Goal: Information Seeking & Learning: Learn about a topic

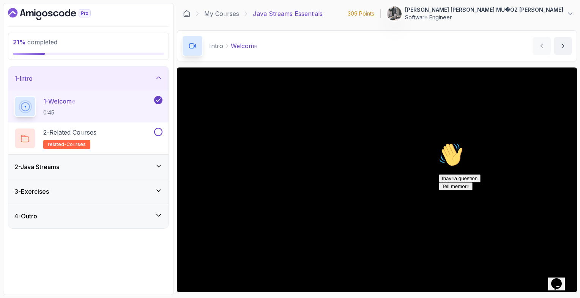
click at [117, 160] on div "2 - Java Streams" at bounding box center [88, 167] width 160 height 24
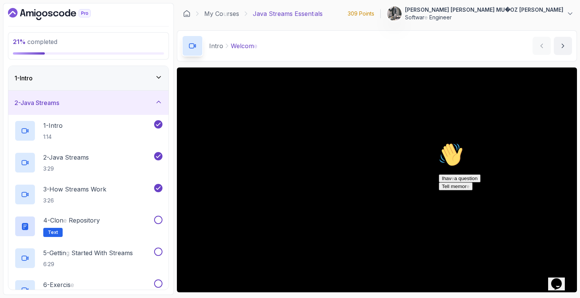
click at [117, 160] on div "2 - Java Streams 3:29" at bounding box center [83, 162] width 138 height 21
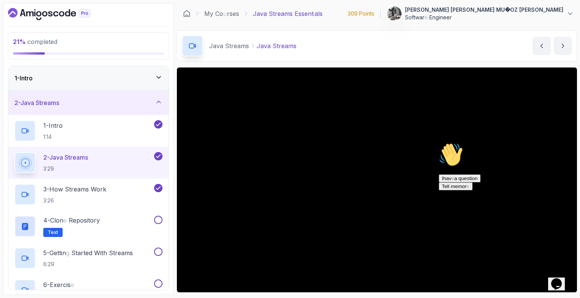
click at [561, 279] on icon "$i18n('chat', 'chat_widget')" at bounding box center [556, 284] width 11 height 11
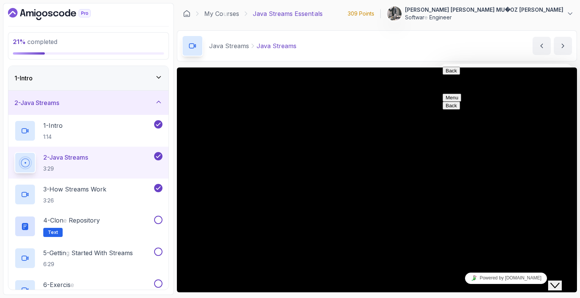
drag, startPoint x: 1104, startPoint y: 532, endPoint x: 561, endPoint y: 278, distance: 600.2
click at [560, 281] on icon "Close Chat This icon closes the chat window." at bounding box center [554, 285] width 9 height 9
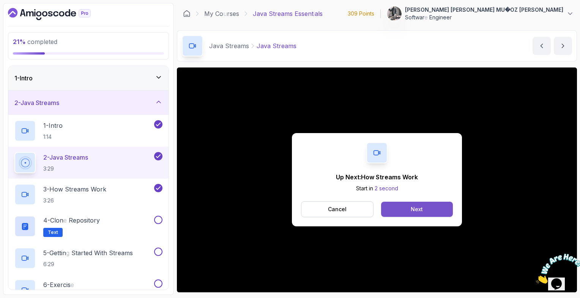
click at [425, 211] on button "Next" at bounding box center [417, 209] width 72 height 15
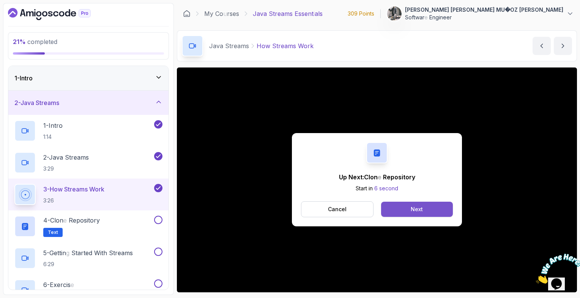
click at [412, 206] on div "Next" at bounding box center [417, 210] width 12 height 8
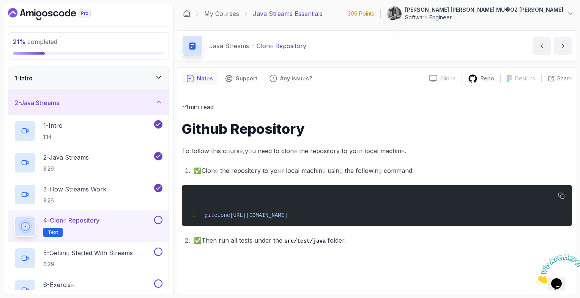
click at [160, 221] on button at bounding box center [158, 220] width 8 height 8
click at [565, 49] on icon "next content" at bounding box center [563, 46] width 8 height 8
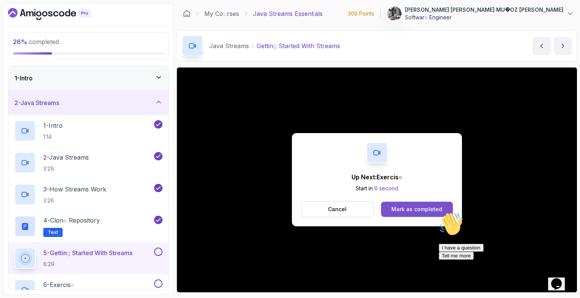
click at [433, 210] on readpronunciation-word "completed" at bounding box center [428, 209] width 28 height 6
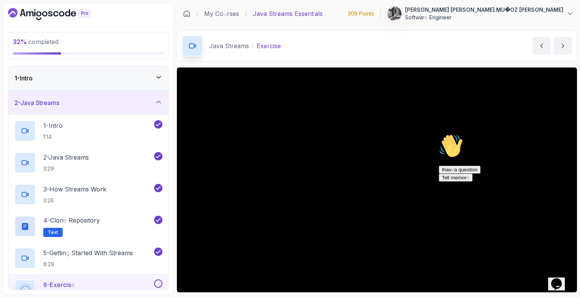
click at [562, 284] on icon "Opens Chat This icon Opens the chat window." at bounding box center [556, 284] width 12 height 12
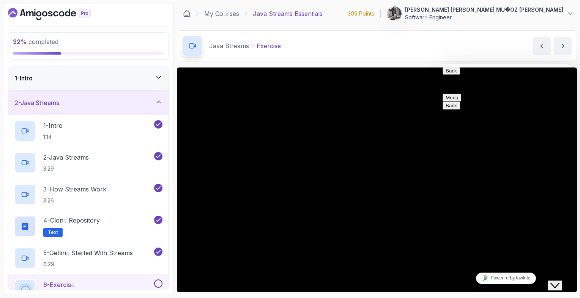
click at [461, 94] on button "Menu" at bounding box center [452, 98] width 19 height 8
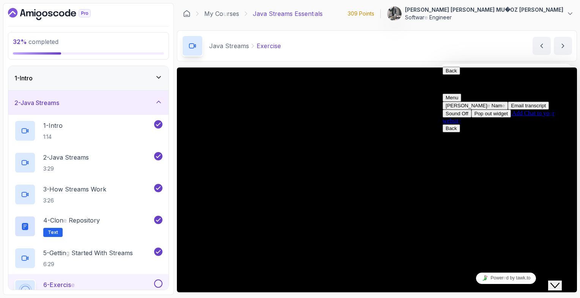
click at [461, 94] on button "Menu" at bounding box center [452, 98] width 19 height 8
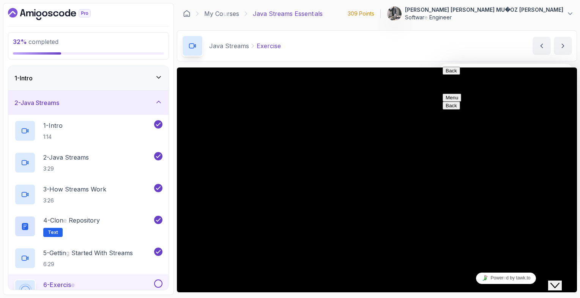
click at [559, 282] on icon "Close Chat This icon closes the chat window." at bounding box center [554, 285] width 9 height 9
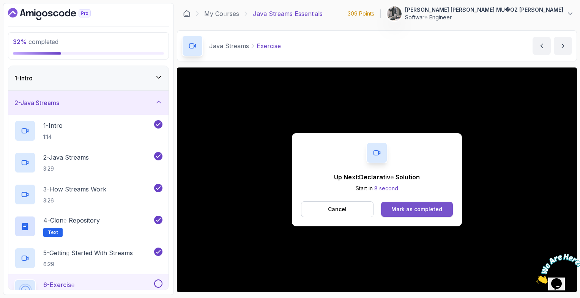
click at [439, 214] on button "Mark as completed" at bounding box center [417, 209] width 72 height 15
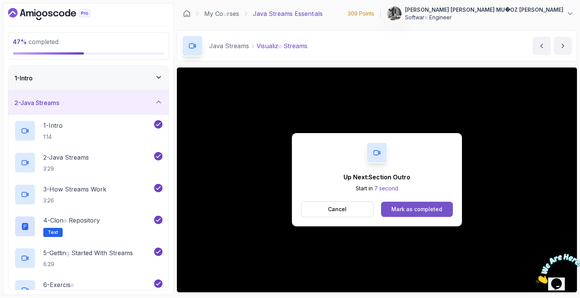
click at [399, 206] on div "Mark as completed" at bounding box center [416, 210] width 51 height 8
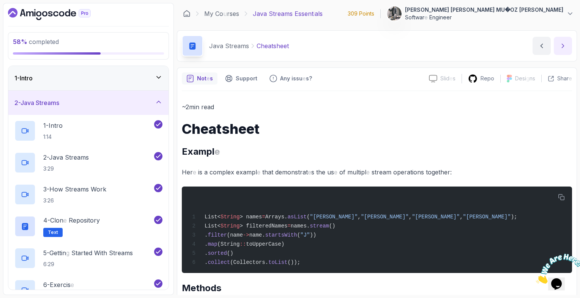
click at [568, 46] on button "next content" at bounding box center [563, 46] width 18 height 18
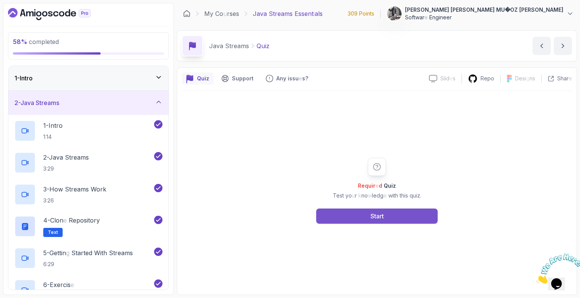
click at [384, 213] on readpronunciation-word "Start" at bounding box center [377, 217] width 13 height 8
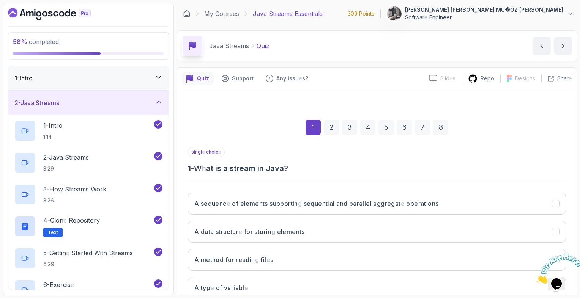
click at [557, 112] on div "1 2 3 4 5 6 7 8" at bounding box center [377, 127] width 378 height 39
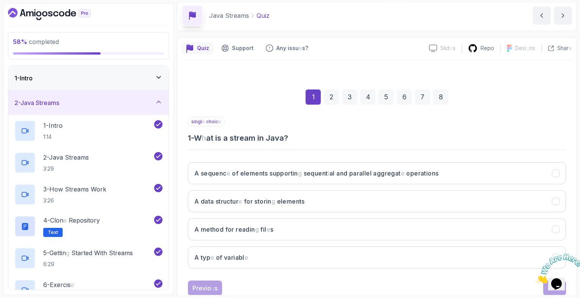
scroll to position [46, 0]
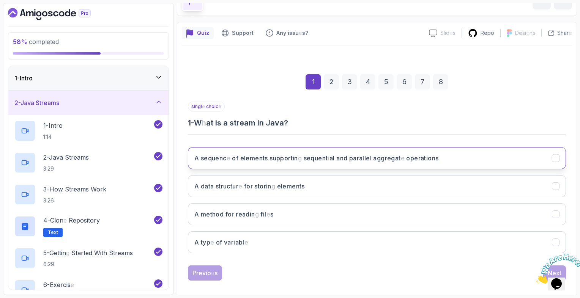
click at [444, 154] on button "A sequenc e of elements supportin g sequent i al and parallel aggregat e operat…" at bounding box center [377, 158] width 378 height 22
click at [331, 81] on div "2" at bounding box center [331, 81] width 15 height 15
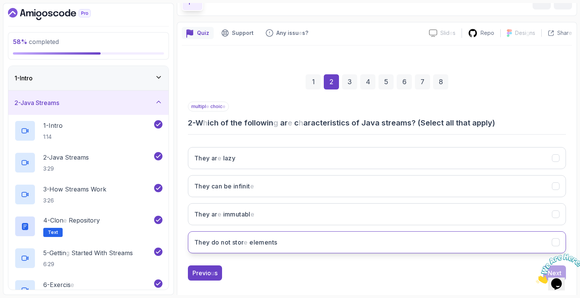
click at [215, 248] on button "They do not stor e elements" at bounding box center [377, 243] width 378 height 22
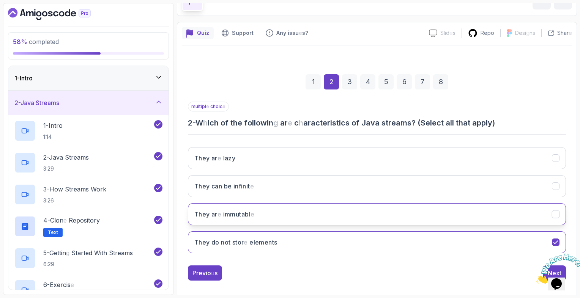
click at [277, 215] on button "They ar e immutabl e" at bounding box center [377, 214] width 378 height 22
click at [353, 83] on div "3" at bounding box center [349, 81] width 15 height 15
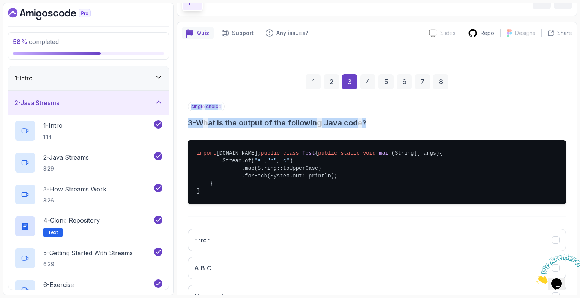
drag, startPoint x: 577, startPoint y: 95, endPoint x: 576, endPoint y: 124, distance: 28.5
click at [576, 124] on section "58 % completed 1 - Intro 2 - Java Streams 1 - Intro 1:14 2 - Java Streams 3:29 …" at bounding box center [290, 149] width 580 height 298
drag, startPoint x: 576, startPoint y: 124, endPoint x: 527, endPoint y: 113, distance: 50.6
click at [527, 113] on div "singl e choic e 3 - W h at is the output of the followin g Java cod e ?" at bounding box center [377, 115] width 378 height 27
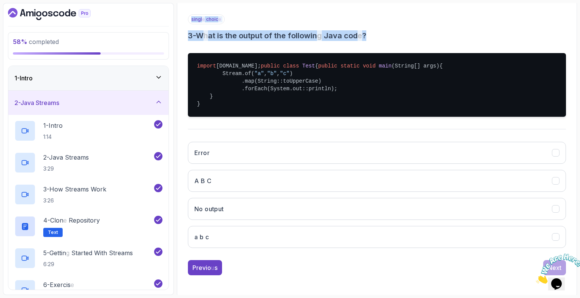
scroll to position [137, 0]
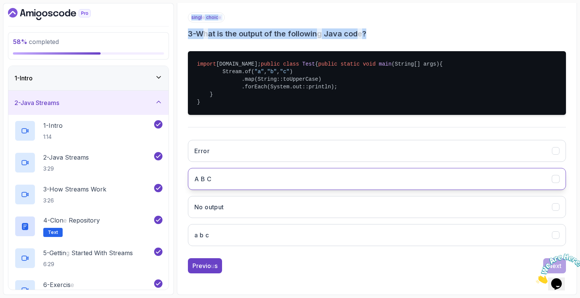
click at [373, 181] on button "A B C" at bounding box center [377, 179] width 378 height 22
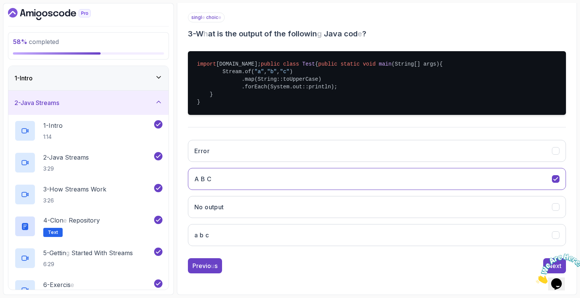
click at [567, 75] on div "1 2 3 4 5 6 7 8 singl e choic e 3 - W h at is the output of the followin g Java…" at bounding box center [377, 123] width 390 height 313
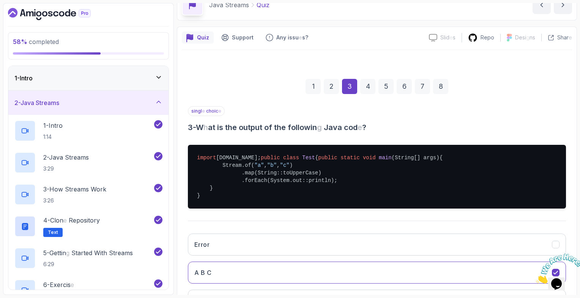
scroll to position [15, 0]
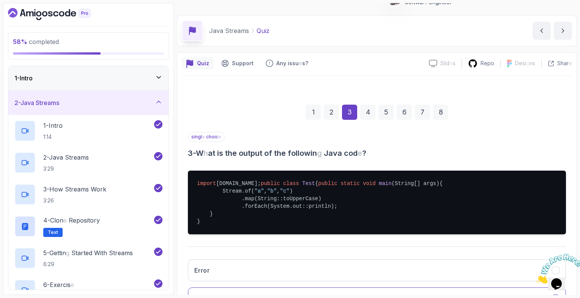
click at [371, 108] on div "4" at bounding box center [367, 112] width 15 height 15
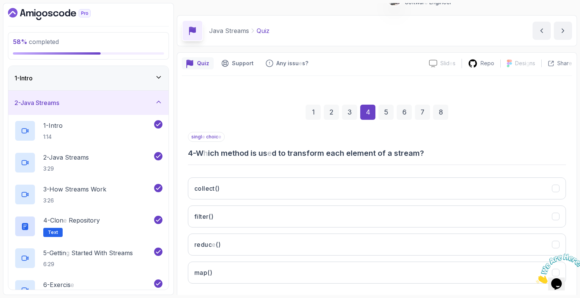
click at [482, 132] on div "singl e choic e 4 - W h ich method is us e d to transform each element of a str…" at bounding box center [377, 145] width 378 height 27
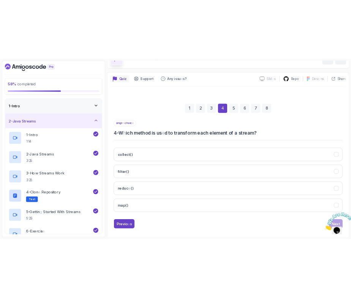
scroll to position [52, 0]
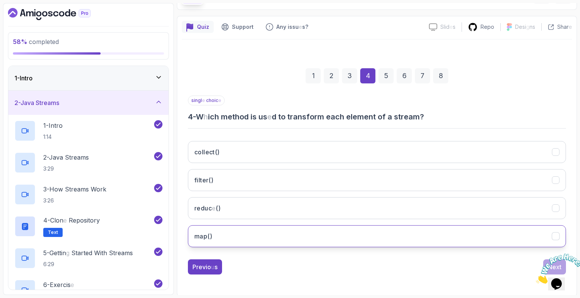
click at [278, 232] on button "map ()" at bounding box center [377, 237] width 378 height 22
click at [386, 79] on div "5" at bounding box center [386, 75] width 15 height 15
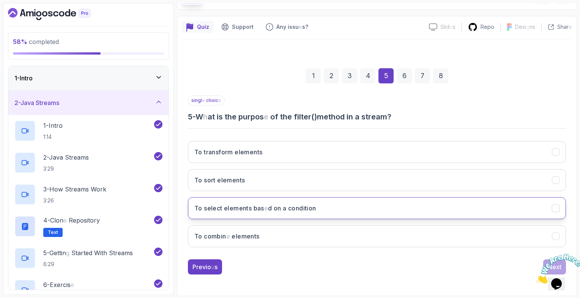
click at [322, 210] on button "To select elements bas e d on a condition" at bounding box center [377, 208] width 378 height 22
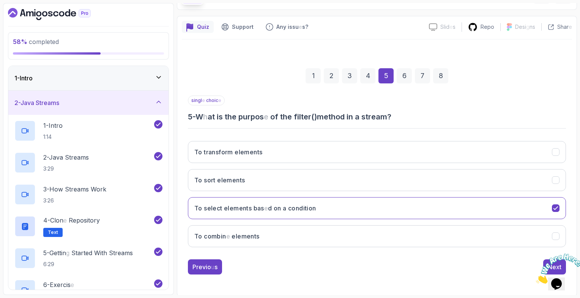
click at [407, 79] on div "6" at bounding box center [404, 75] width 15 height 15
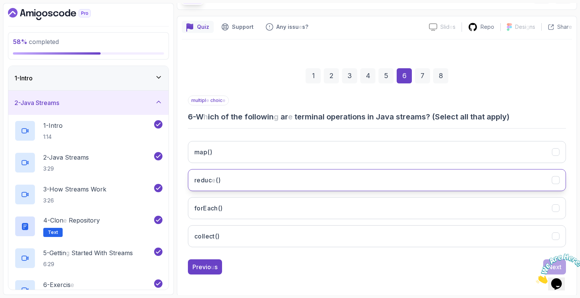
click at [295, 180] on button "reduc e ()" at bounding box center [377, 180] width 378 height 22
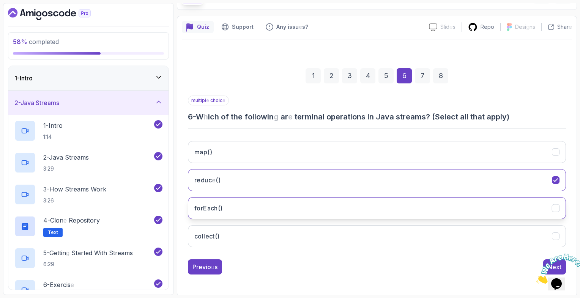
click at [270, 209] on button "for Each ()" at bounding box center [377, 208] width 378 height 22
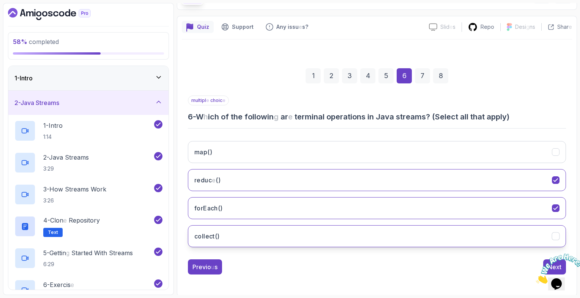
click at [254, 235] on button "collect ()" at bounding box center [377, 237] width 378 height 22
click at [426, 78] on div "7" at bounding box center [422, 75] width 15 height 15
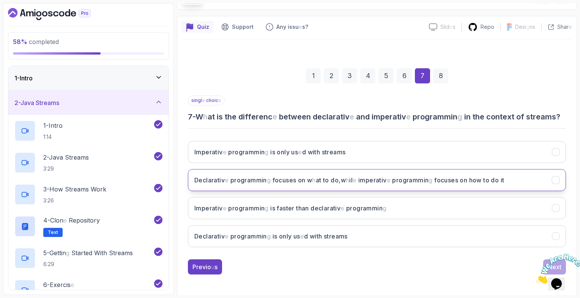
click at [323, 177] on readpronunciation-span "Declarative programming focuses on what to do, while imperative programming foc…" at bounding box center [323, 181] width 2 height 8
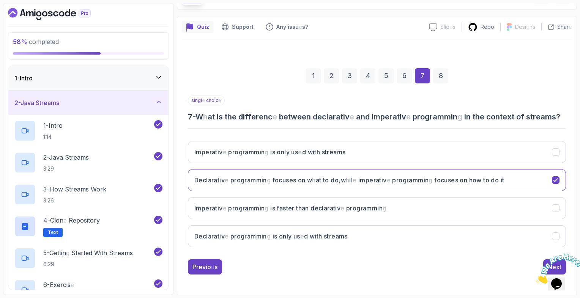
click at [435, 81] on div "8" at bounding box center [440, 75] width 15 height 15
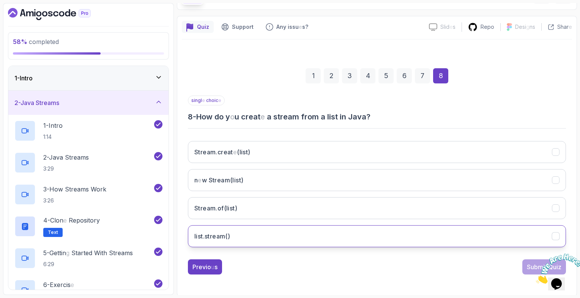
click at [322, 237] on button "list . stream ()" at bounding box center [377, 237] width 378 height 22
click at [323, 116] on readpronunciation-word "a" at bounding box center [323, 116] width 5 height 9
click at [323, 116] on readpronunciation-text "How do y o u creat e a stream from a list in [GEOGRAPHIC_DATA] ?" at bounding box center [283, 116] width 174 height 9
click at [323, 116] on readpronunciation-word "a" at bounding box center [323, 116] width 5 height 9
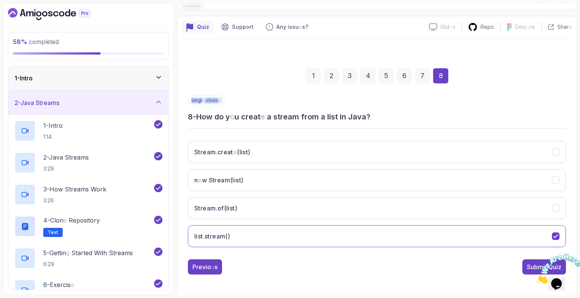
click at [323, 116] on readpronunciation-text "How do y o u creat e a stream from a list in [GEOGRAPHIC_DATA] ?" at bounding box center [283, 116] width 174 height 9
copy p "singl e choic e"
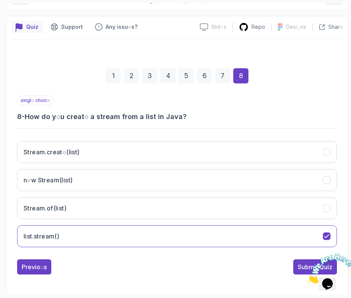
click at [232, 265] on div "Previo u s Submit Quiz" at bounding box center [177, 267] width 320 height 15
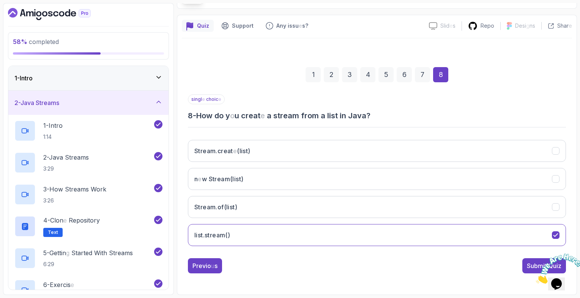
scroll to position [52, 0]
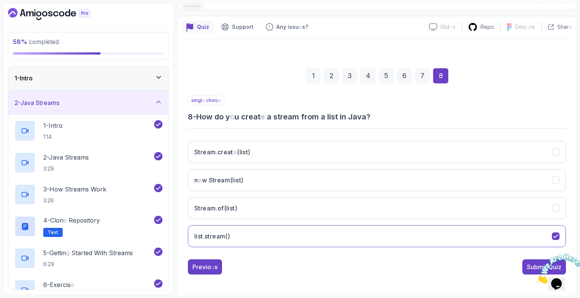
drag, startPoint x: 1066, startPoint y: 516, endPoint x: 533, endPoint y: 265, distance: 588.3
click at [536, 265] on img at bounding box center [559, 269] width 47 height 30
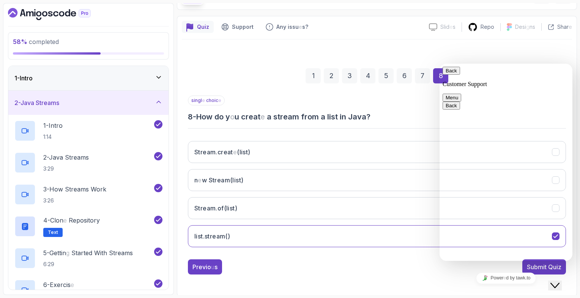
click at [553, 281] on div "Close Chat This icon closes the chat window." at bounding box center [554, 285] width 9 height 9
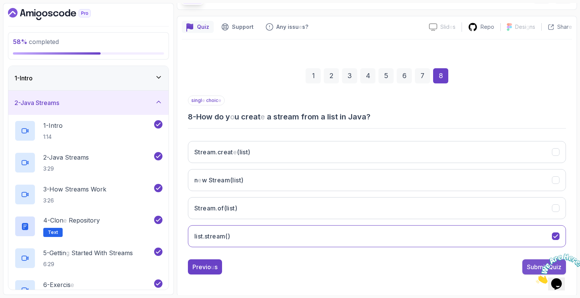
click at [523, 262] on button "Submit Quiz" at bounding box center [544, 267] width 44 height 15
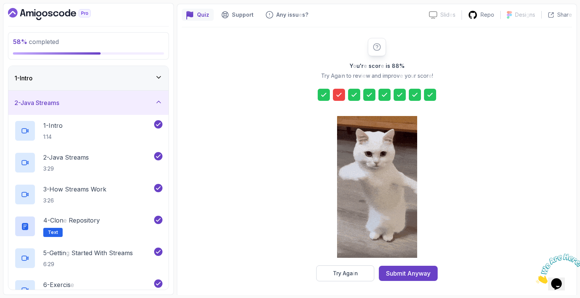
scroll to position [65, 0]
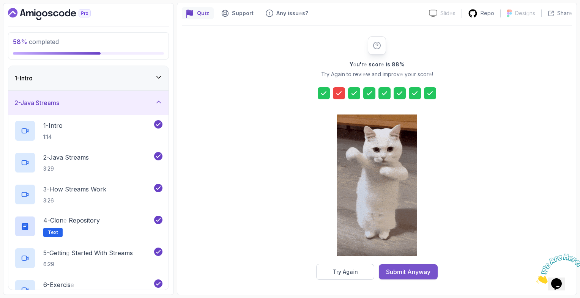
click at [406, 267] on button "Submit Anyway" at bounding box center [408, 272] width 59 height 15
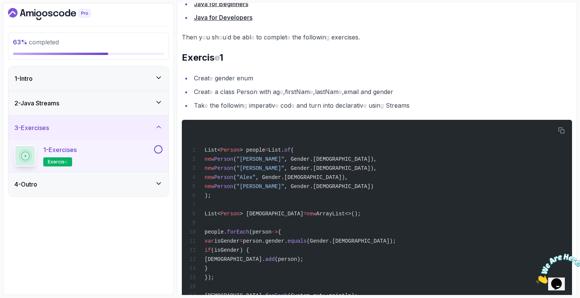
scroll to position [182, 0]
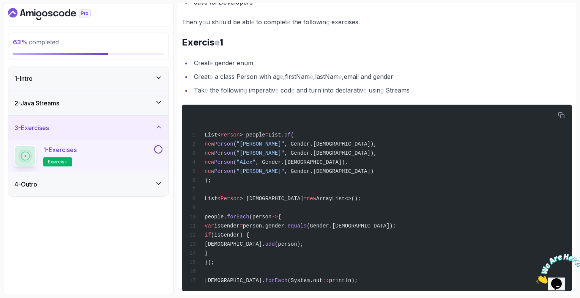
click at [132, 178] on div "4 - Outro" at bounding box center [88, 184] width 160 height 24
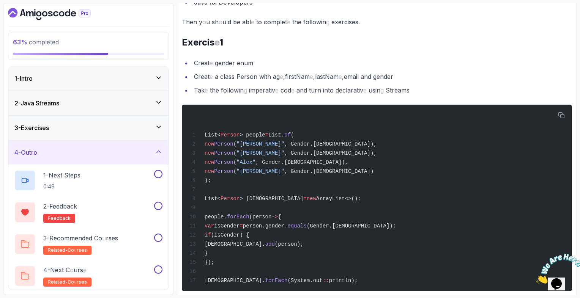
click at [431, 70] on ul "Creat e gender enum Creat e a class Person with ag e , firstNam e , lastNam e ,…" at bounding box center [377, 77] width 390 height 38
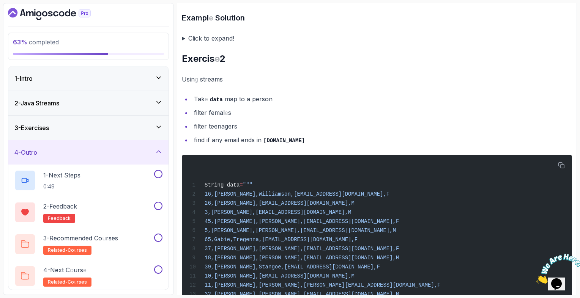
scroll to position [472, 0]
click at [157, 174] on button at bounding box center [158, 174] width 8 height 8
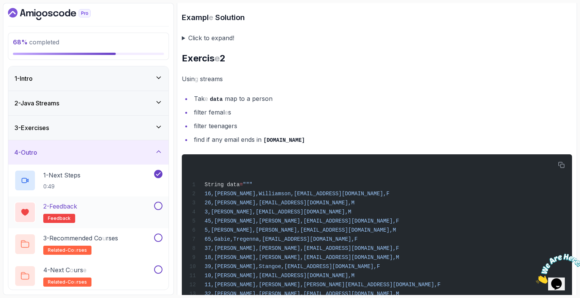
click at [159, 203] on button at bounding box center [158, 206] width 8 height 8
click at [158, 235] on button at bounding box center [158, 238] width 8 height 8
click at [158, 268] on button at bounding box center [158, 270] width 8 height 8
click at [120, 157] on div "4 - Outro" at bounding box center [88, 152] width 160 height 24
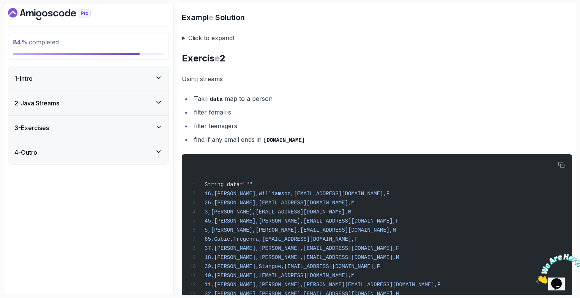
click at [120, 157] on div "4 - Outro" at bounding box center [88, 152] width 160 height 24
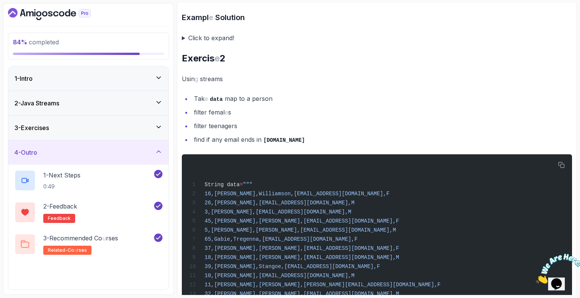
scroll to position [2, 0]
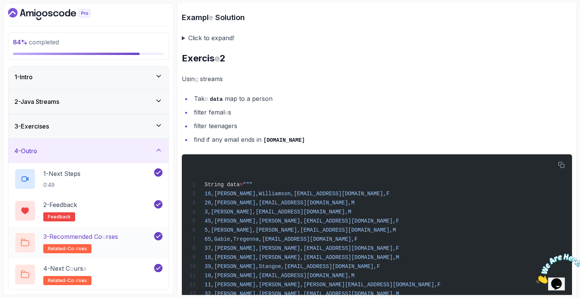
click at [111, 239] on readpronunciation-span "rses" at bounding box center [112, 237] width 12 height 8
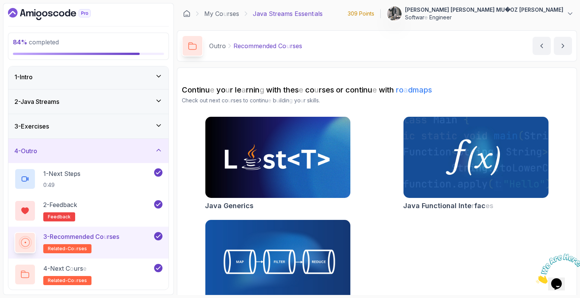
click at [388, 244] on div "Java Generics Java Functional Inte r fac es Java Streams" at bounding box center [377, 217] width 390 height 200
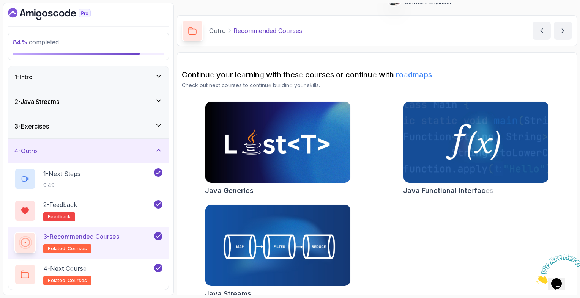
scroll to position [26, 0]
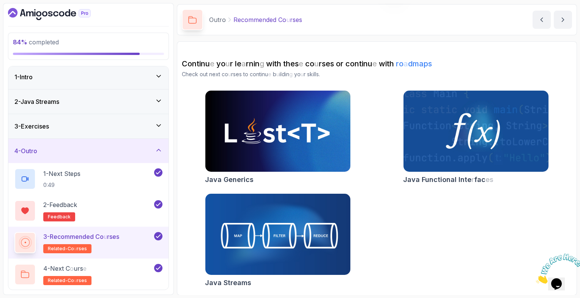
click at [315, 243] on img at bounding box center [278, 234] width 152 height 85
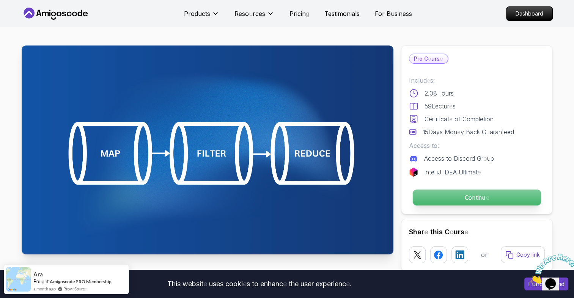
click at [442, 197] on p "Continu e" at bounding box center [477, 198] width 128 height 16
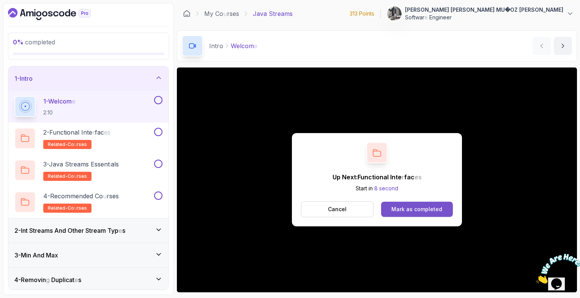
click at [410, 213] on button "Mark as completed" at bounding box center [417, 209] width 72 height 15
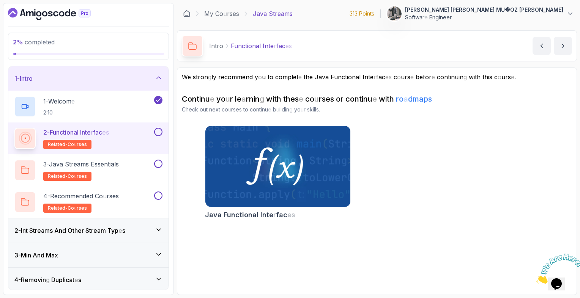
click at [302, 146] on img at bounding box center [278, 166] width 152 height 85
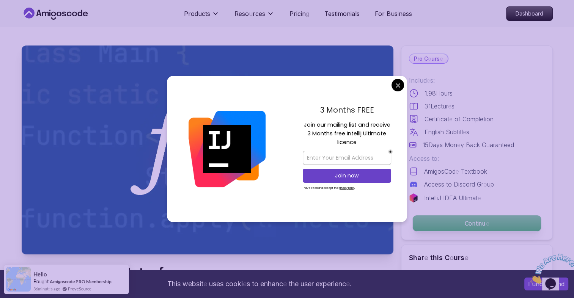
click at [456, 219] on p "Continu e" at bounding box center [477, 224] width 128 height 16
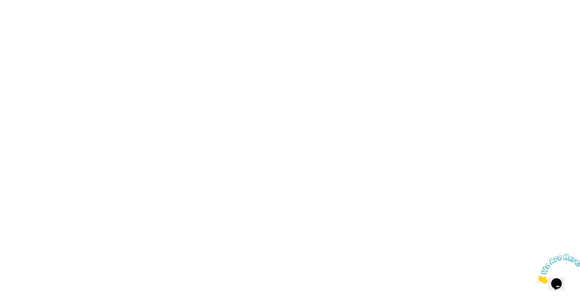
click at [399, 0] on html at bounding box center [290, 0] width 580 height 0
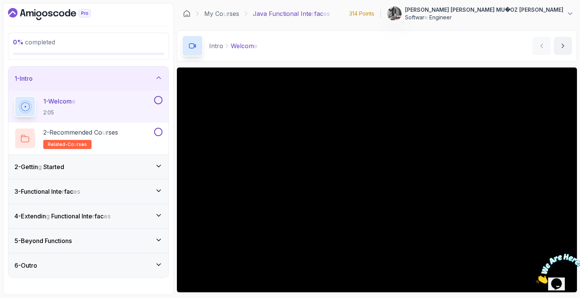
click at [155, 99] on button at bounding box center [158, 100] width 8 height 8
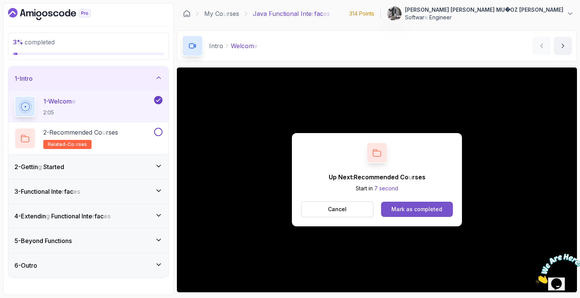
click at [401, 208] on readpronunciation-word "Mark" at bounding box center [397, 209] width 13 height 6
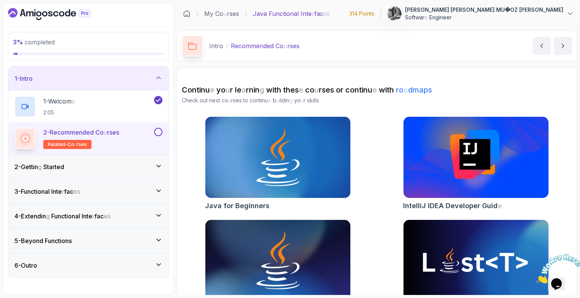
click at [572, 113] on div "Continu e yo u r le a rnin g with thes e co u rses or continu e with ro a dmaps…" at bounding box center [377, 201] width 390 height 232
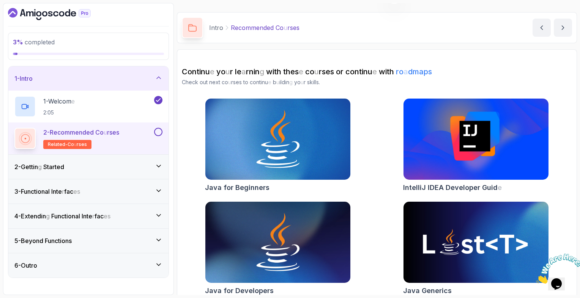
scroll to position [26, 0]
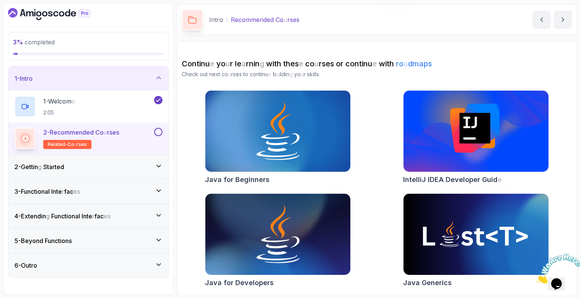
click at [106, 166] on div "2 - Gettin g Started" at bounding box center [88, 166] width 148 height 9
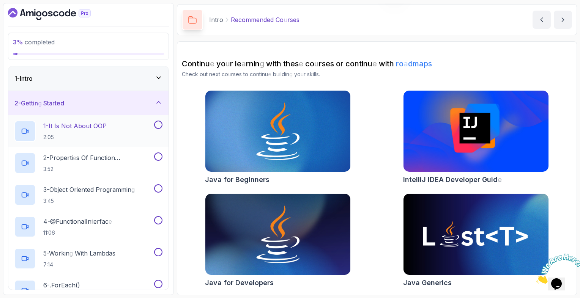
click at [107, 134] on p "2:05" at bounding box center [74, 138] width 63 height 8
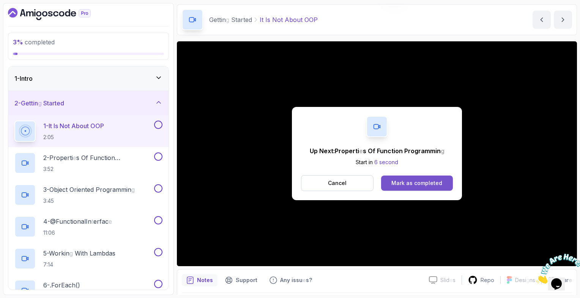
click at [396, 183] on readpronunciation-word "Mark" at bounding box center [397, 183] width 13 height 6
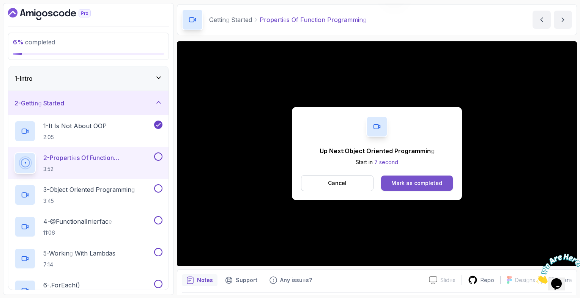
click at [440, 185] on readpronunciation-word "completed" at bounding box center [428, 183] width 28 height 6
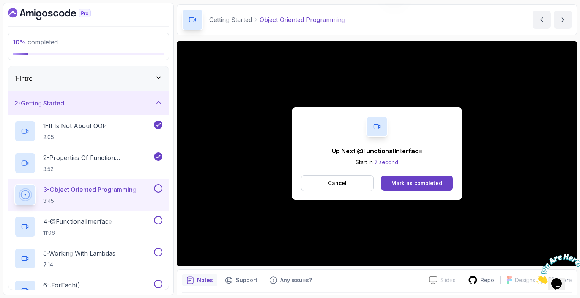
click at [440, 185] on readpronunciation-word "completed" at bounding box center [428, 183] width 28 height 6
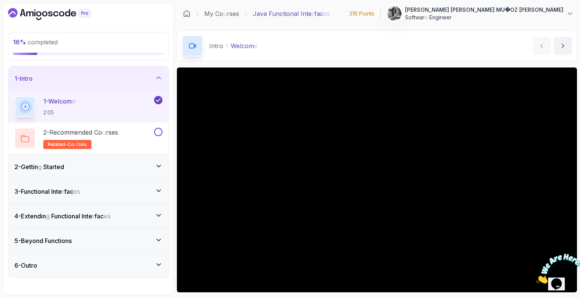
click at [96, 189] on div "3 - Functional Inte r fac es" at bounding box center [88, 191] width 148 height 9
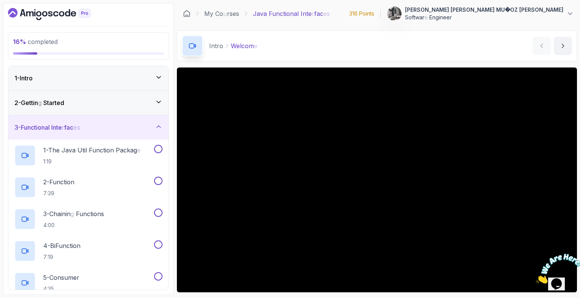
click at [99, 104] on div "2 - Gettin g Started" at bounding box center [88, 102] width 148 height 9
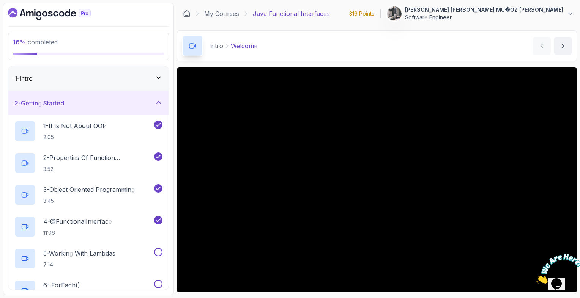
click at [122, 106] on div "2 - Gettin g Started" at bounding box center [88, 103] width 148 height 9
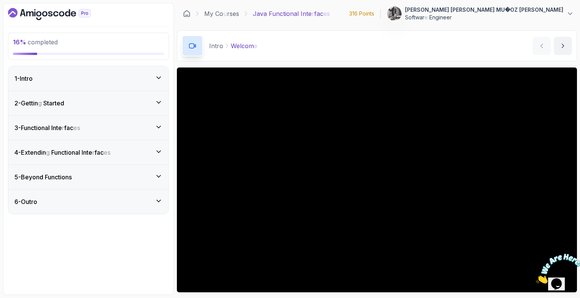
click at [122, 106] on div "2 - Gettin g Started" at bounding box center [88, 103] width 148 height 9
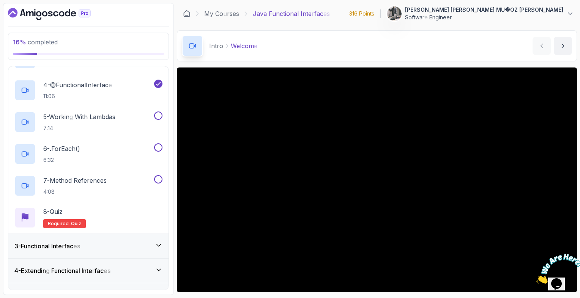
scroll to position [152, 0]
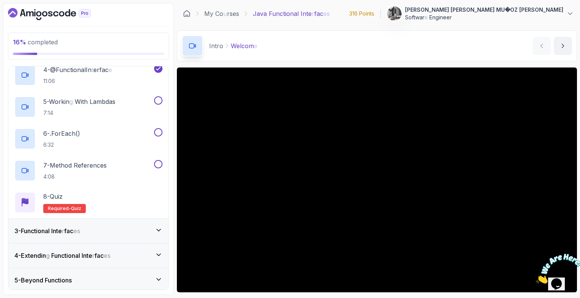
click at [122, 106] on div "5 - Workin g With Lambdas 7:14" at bounding box center [83, 106] width 138 height 21
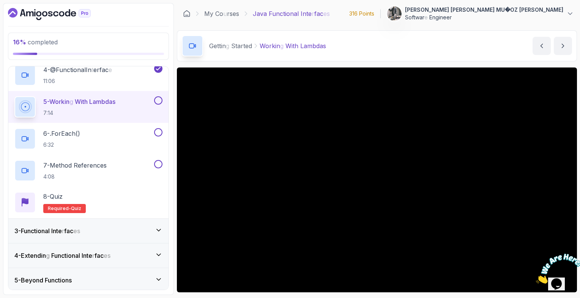
click at [75, 239] on div "3 - Functional Inte r fac es" at bounding box center [88, 231] width 160 height 24
